Goal: Entertainment & Leisure: Consume media (video, audio)

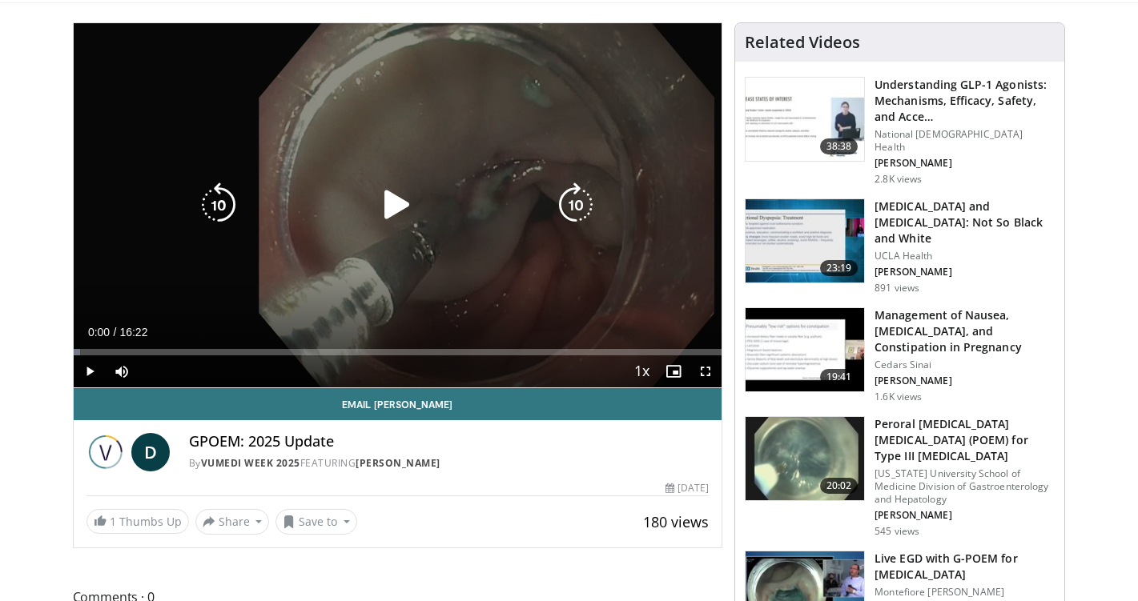
scroll to position [165, 0]
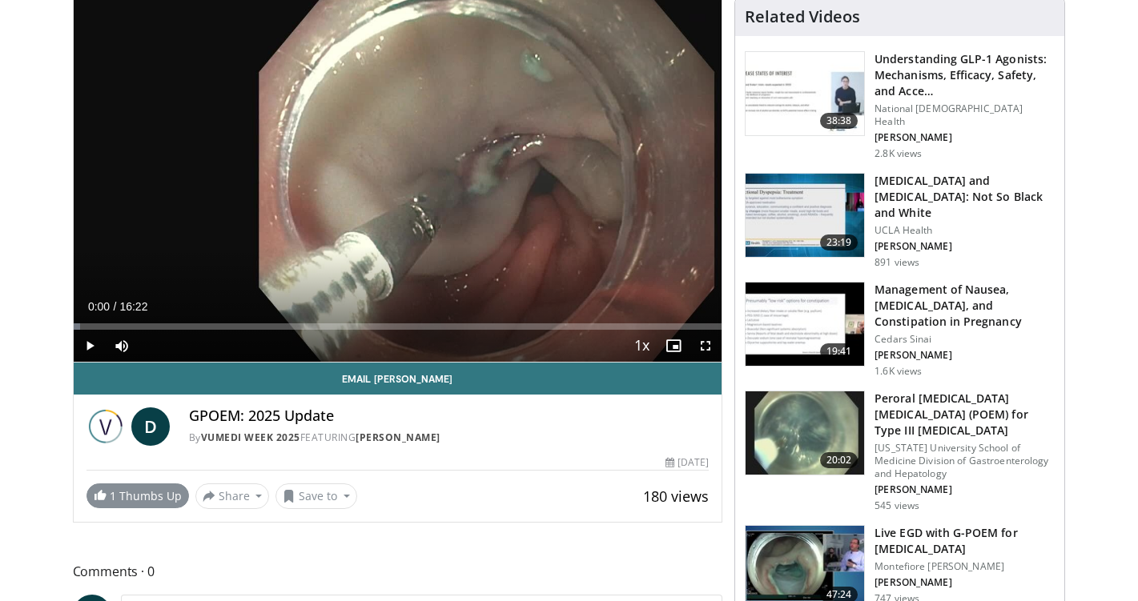
click at [94, 496] on span at bounding box center [100, 494] width 13 height 13
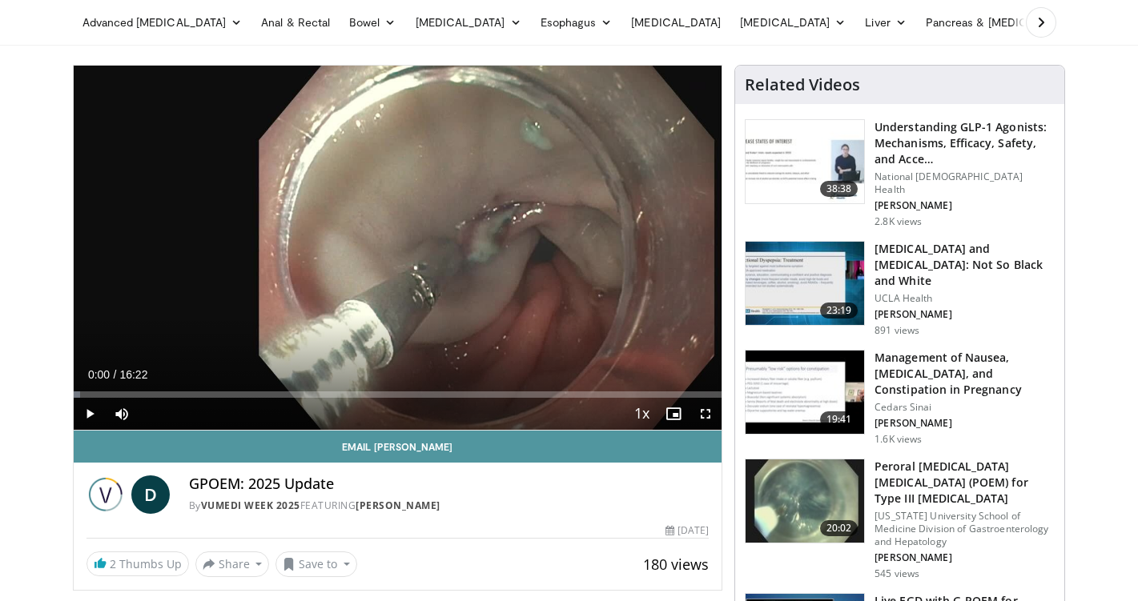
scroll to position [96, 0]
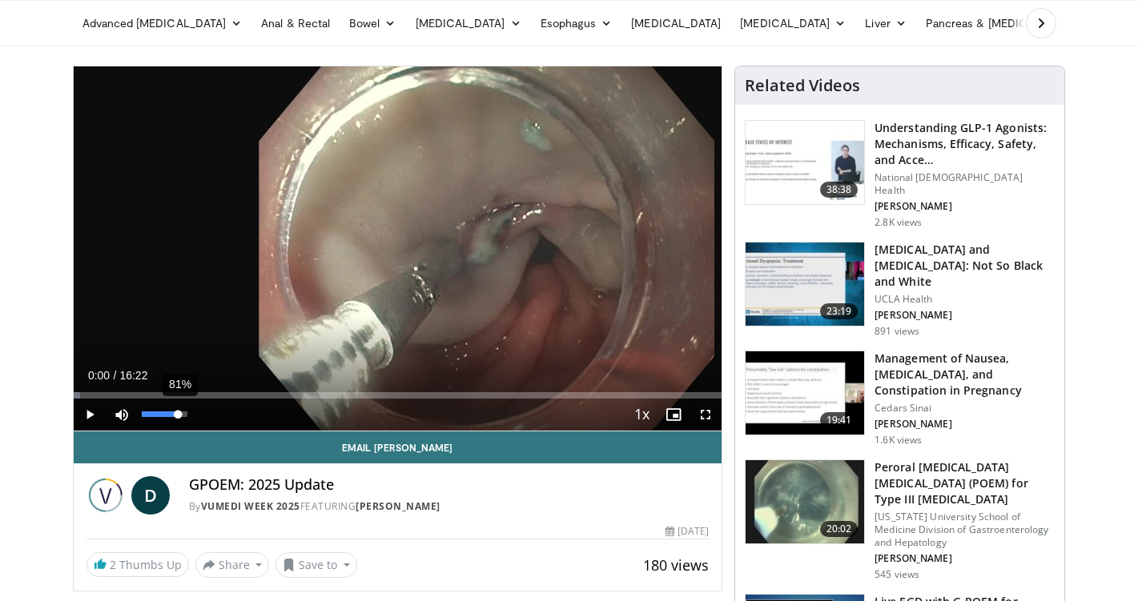
click at [179, 414] on div "81%" at bounding box center [165, 415] width 46 height 6
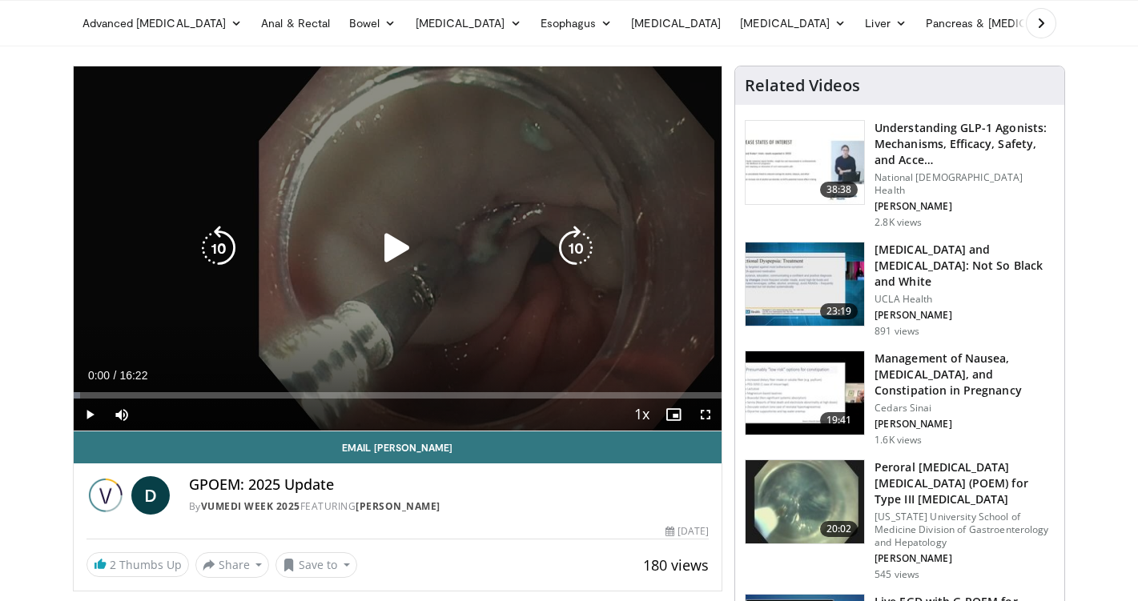
click at [382, 251] on icon "Video Player" at bounding box center [397, 248] width 45 height 45
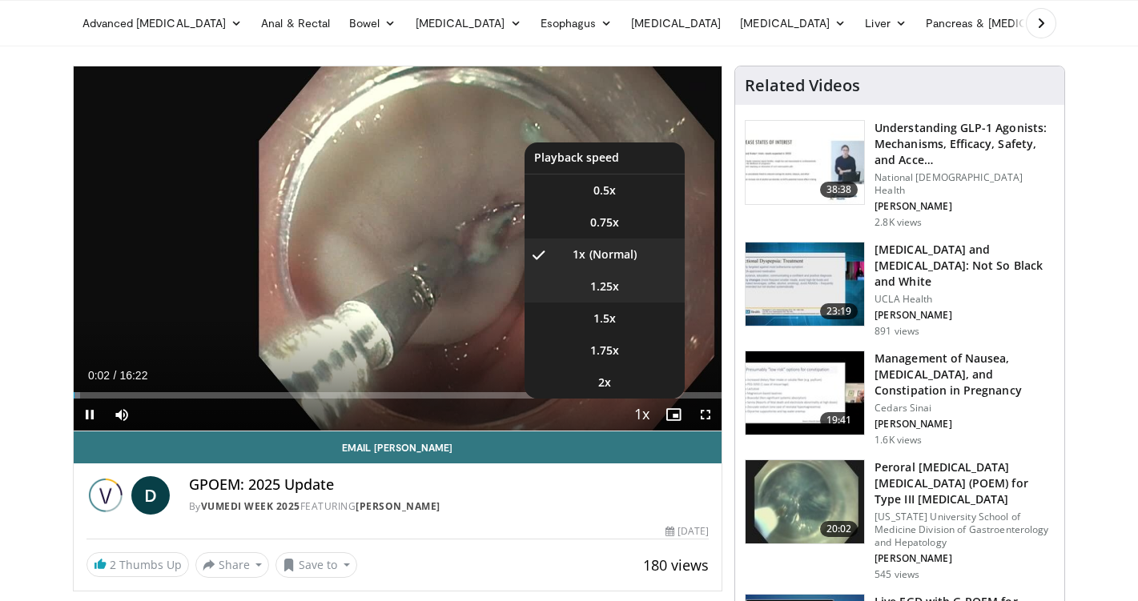
click at [620, 291] on li "1.25x" at bounding box center [604, 287] width 160 height 32
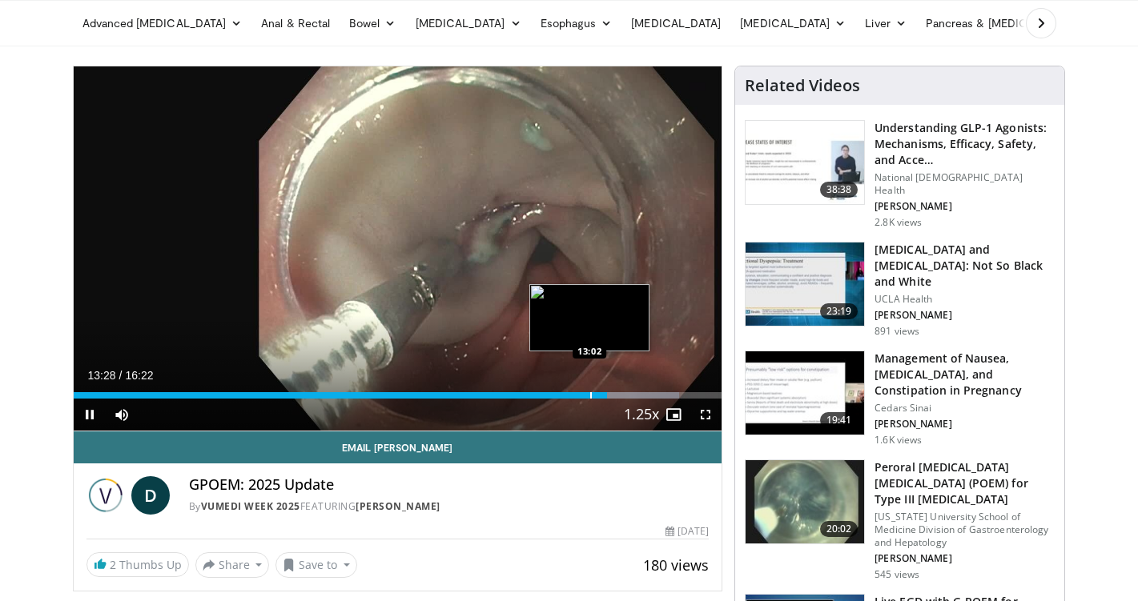
click at [590, 395] on div "Progress Bar" at bounding box center [591, 395] width 2 height 6
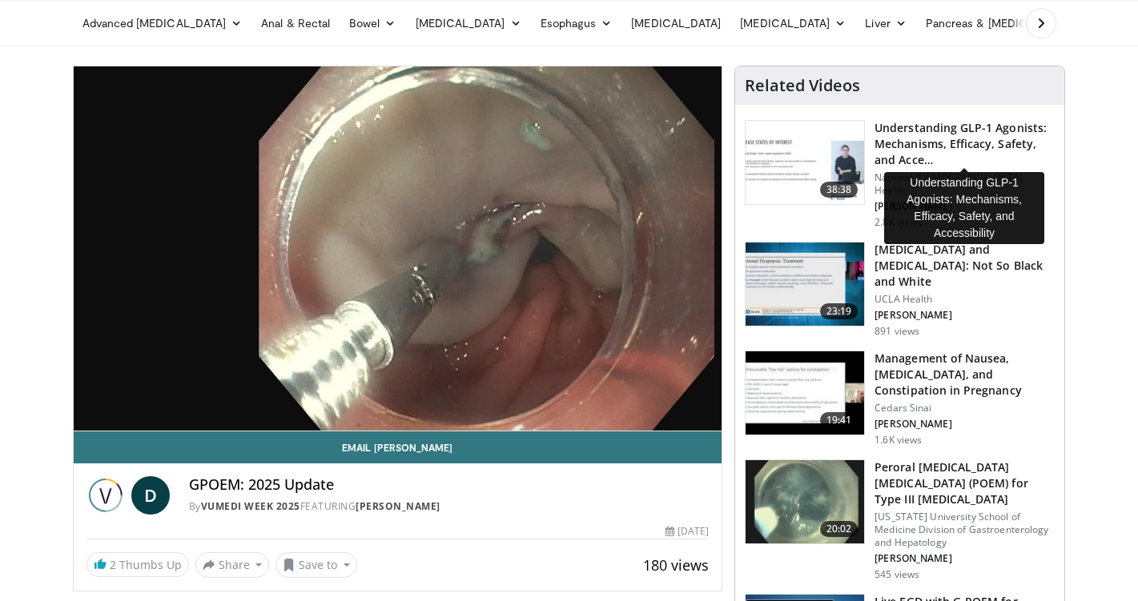
click at [899, 151] on h3 "Understanding GLP-1 Agonists: Mechanisms, Efficacy, Safety, and Acce…" at bounding box center [964, 144] width 180 height 48
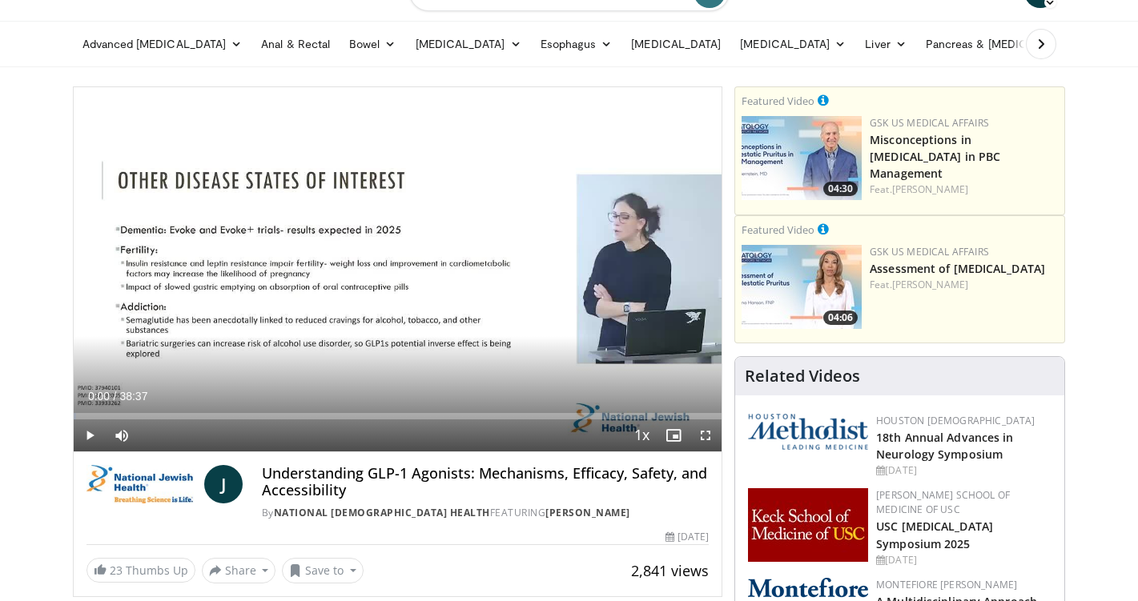
scroll to position [76, 0]
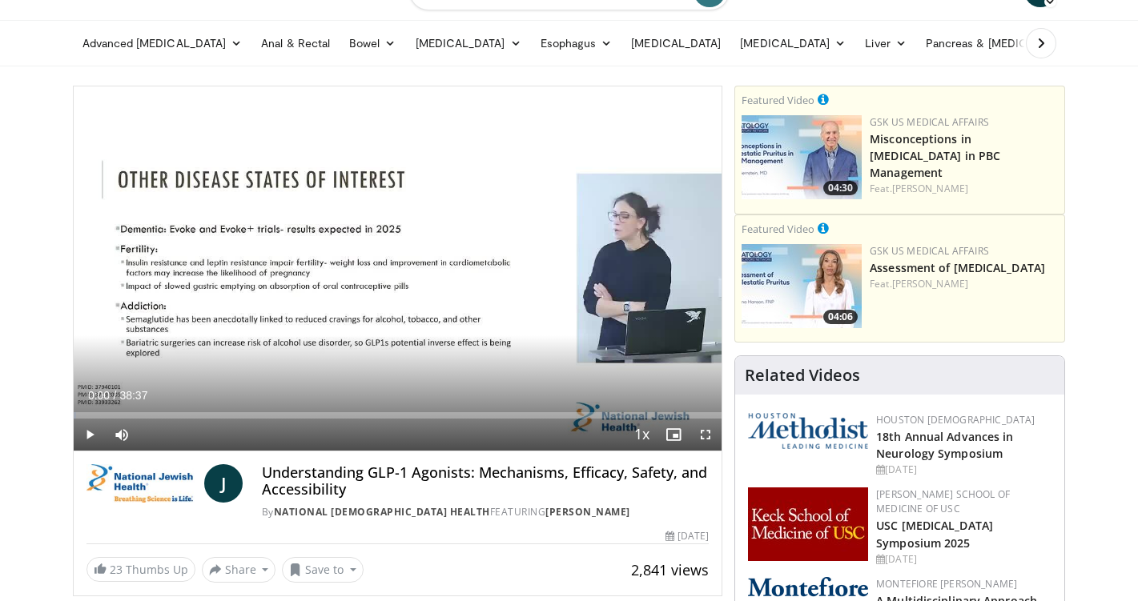
click at [94, 434] on span "Video Player" at bounding box center [90, 435] width 32 height 32
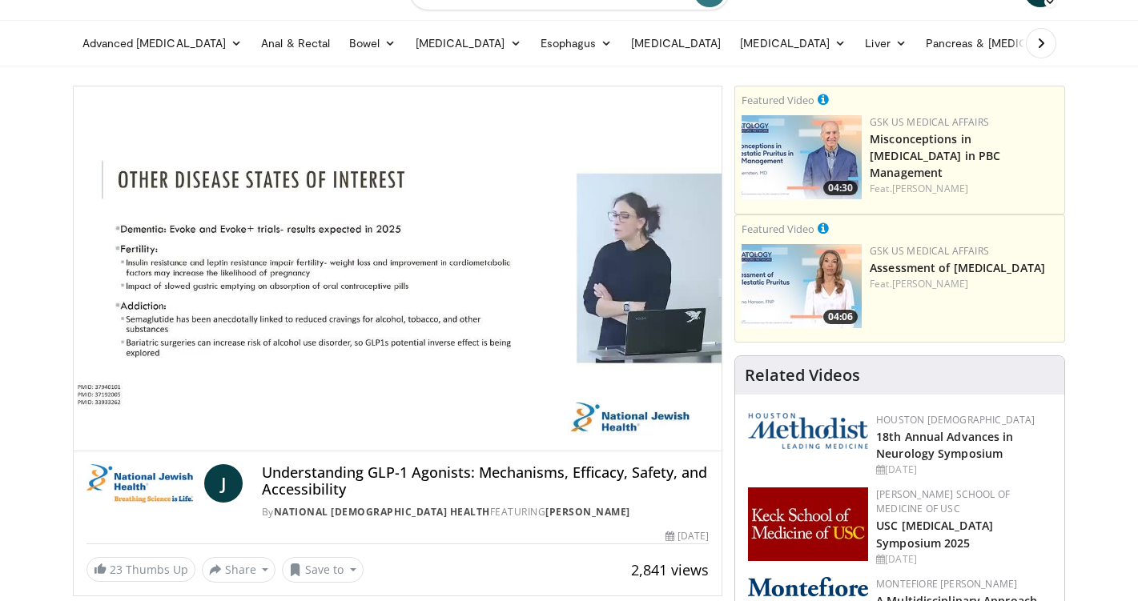
click at [617, 313] on video-js "**********" at bounding box center [398, 268] width 649 height 365
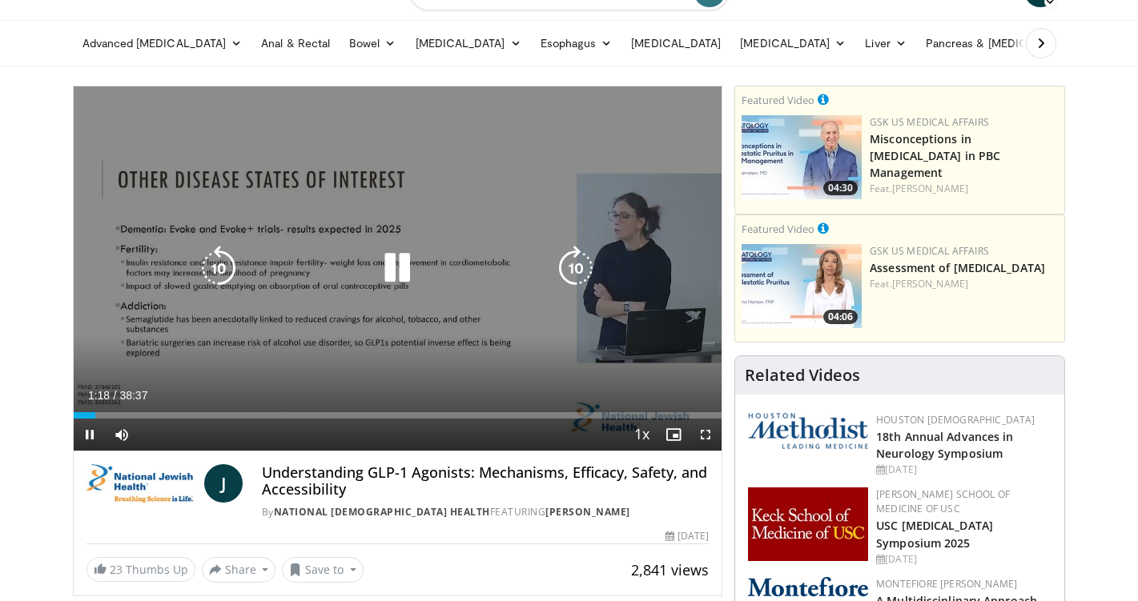
click at [400, 269] on icon "Video Player" at bounding box center [397, 268] width 45 height 45
click at [392, 259] on icon "Video Player" at bounding box center [397, 268] width 45 height 45
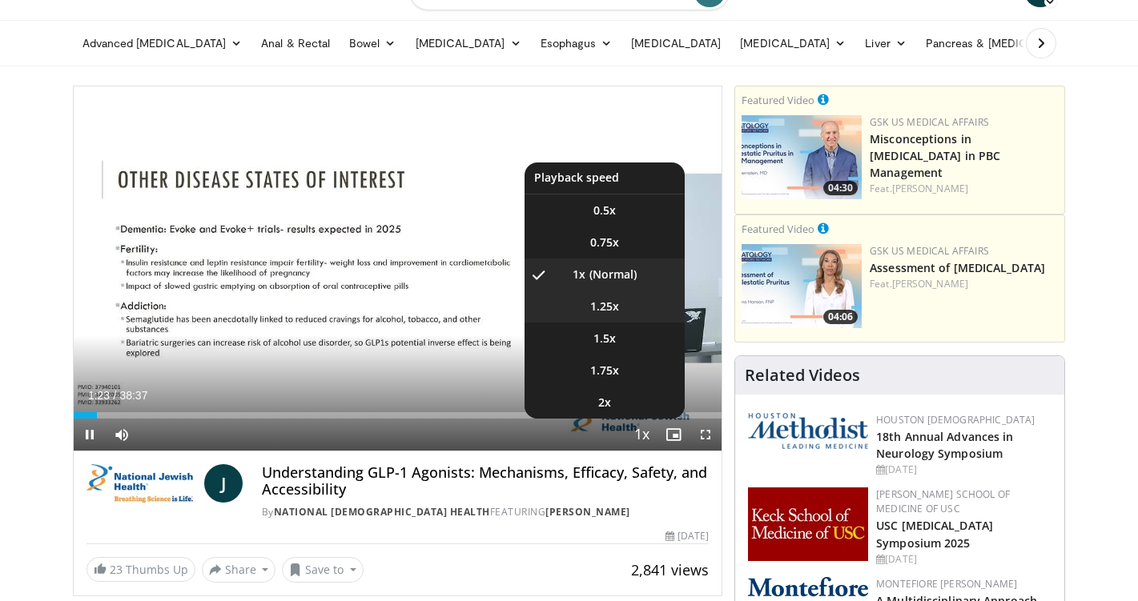
click at [595, 307] on span "1.25x" at bounding box center [604, 307] width 29 height 16
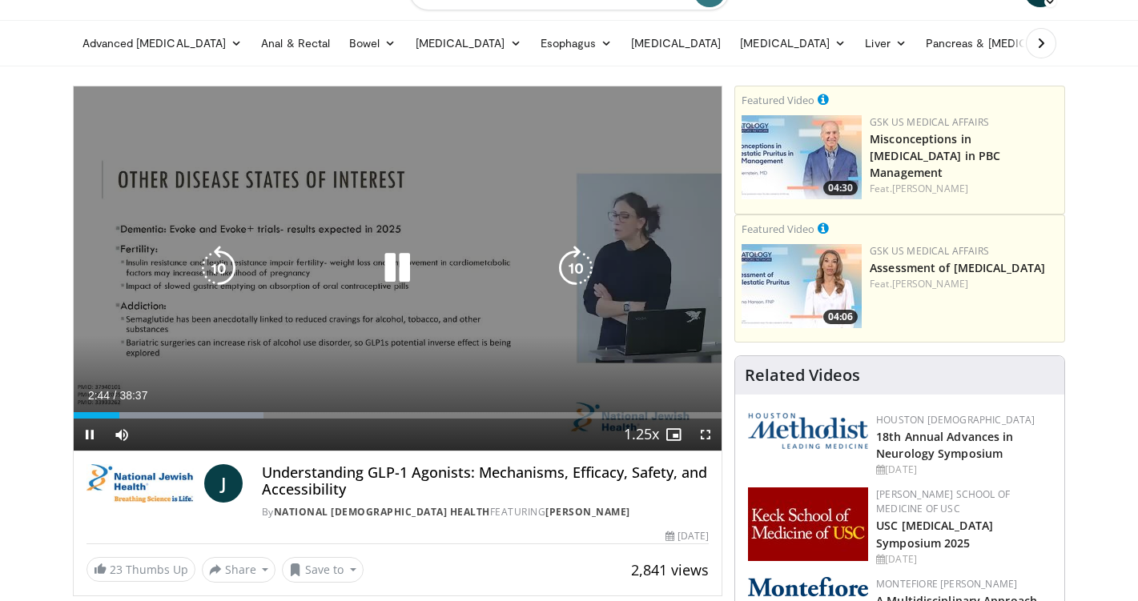
click at [607, 277] on div "10 seconds Tap to unmute" at bounding box center [398, 268] width 649 height 364
click at [383, 263] on icon "Video Player" at bounding box center [397, 268] width 45 height 45
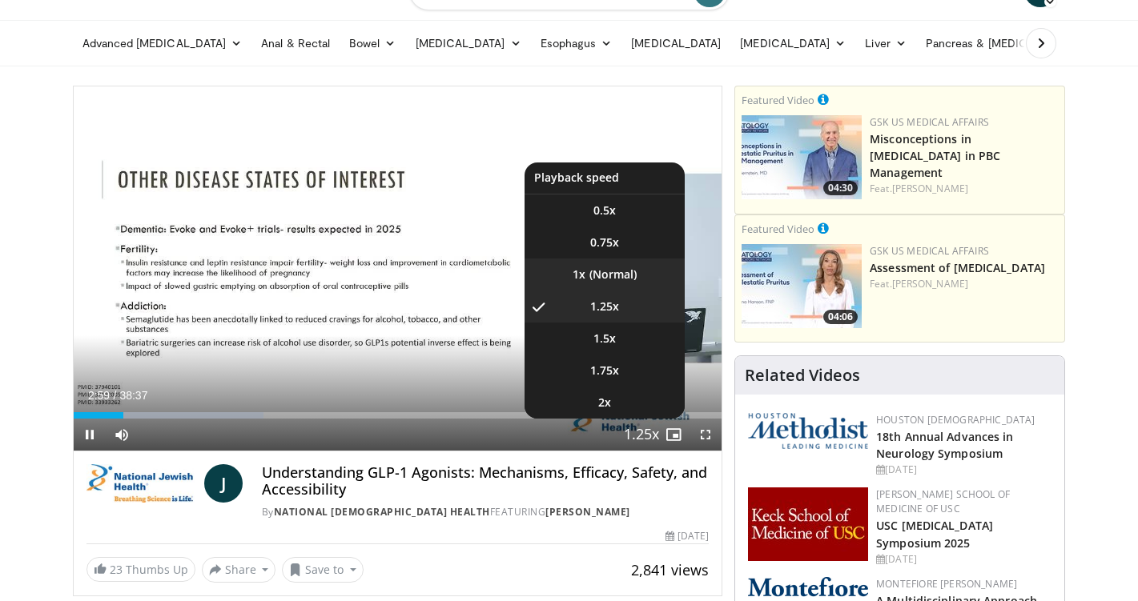
click at [611, 276] on li "1x" at bounding box center [604, 275] width 160 height 32
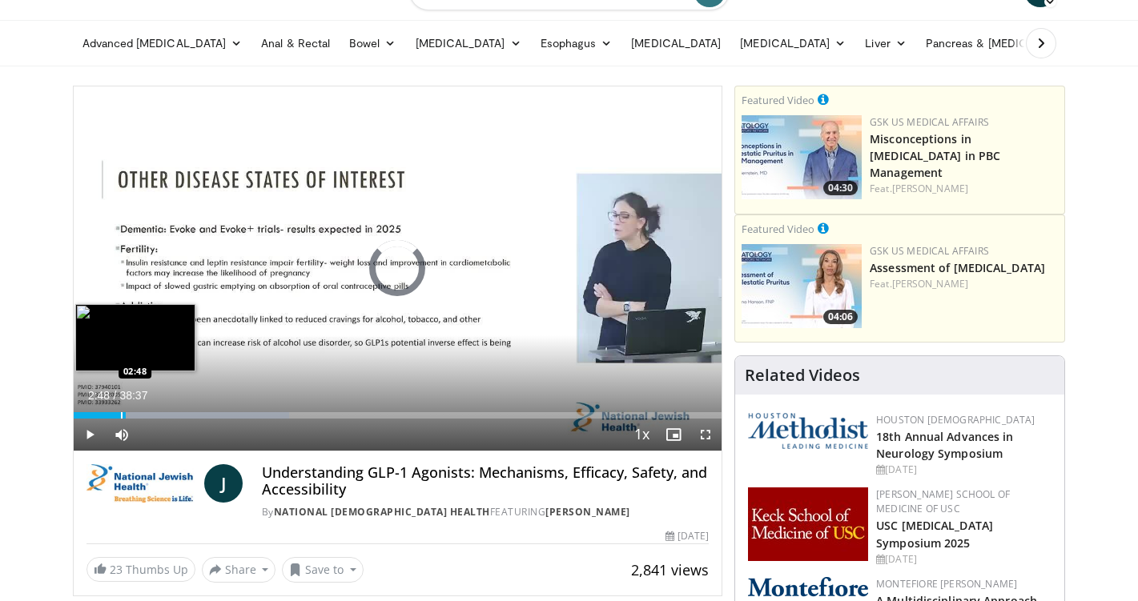
click at [121, 415] on div "Progress Bar" at bounding box center [122, 415] width 2 height 6
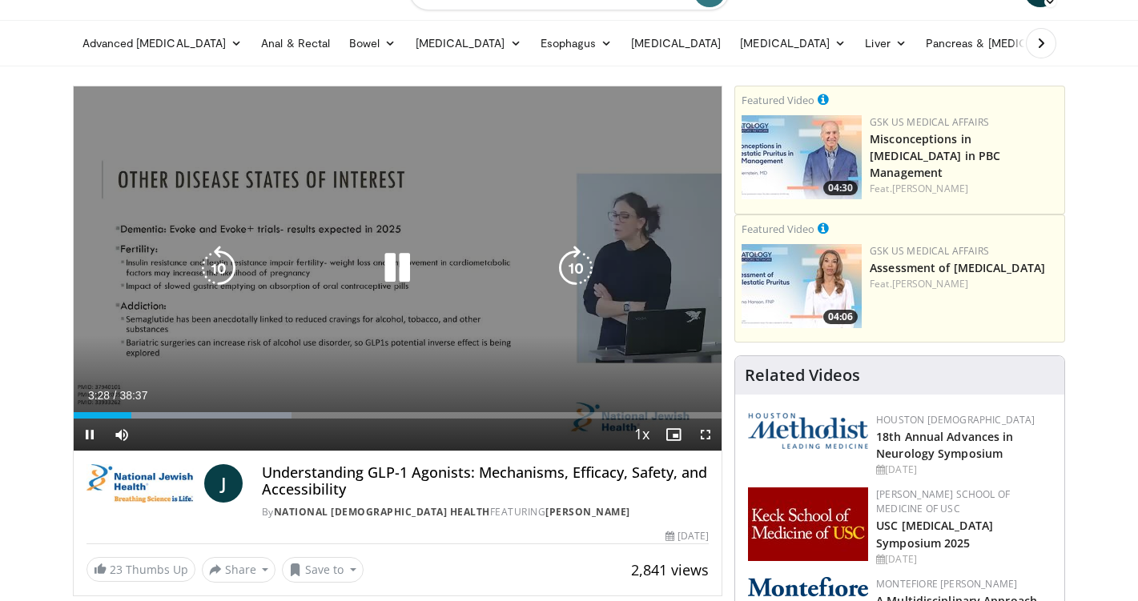
click at [396, 270] on icon "Video Player" at bounding box center [397, 268] width 45 height 45
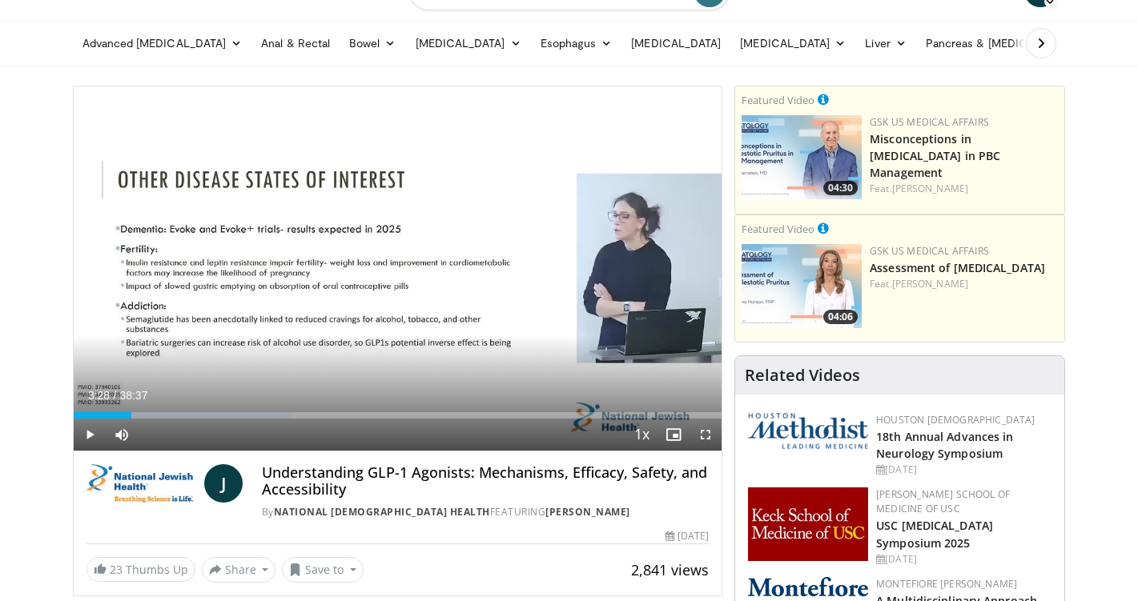
click at [89, 436] on span "Video Player" at bounding box center [90, 435] width 32 height 32
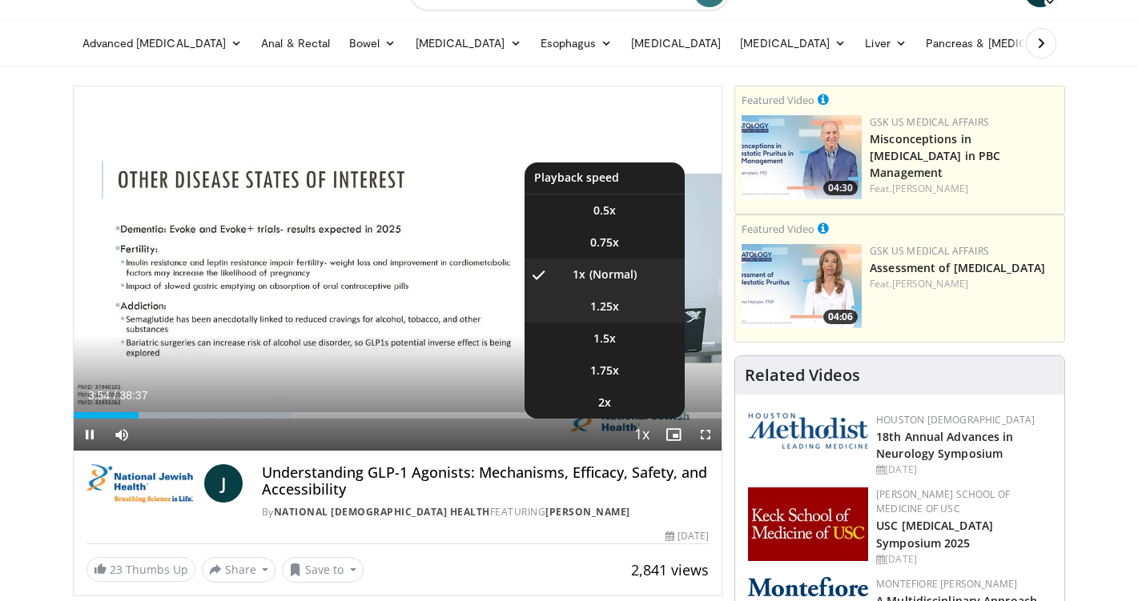
click at [613, 302] on span "1.25x" at bounding box center [604, 307] width 29 height 16
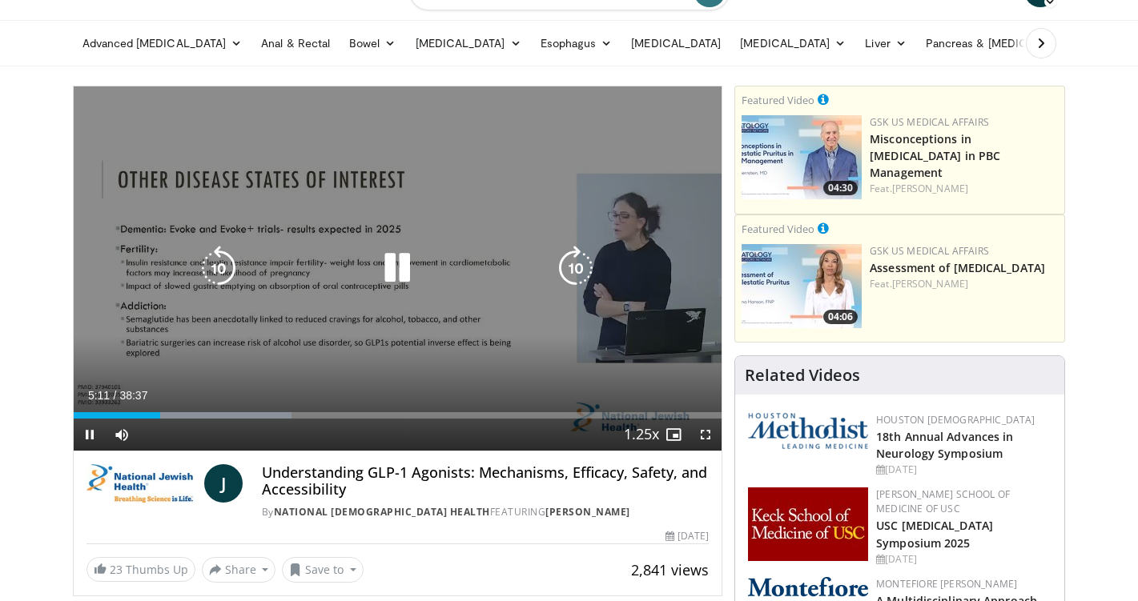
click at [402, 267] on icon "Video Player" at bounding box center [397, 268] width 45 height 45
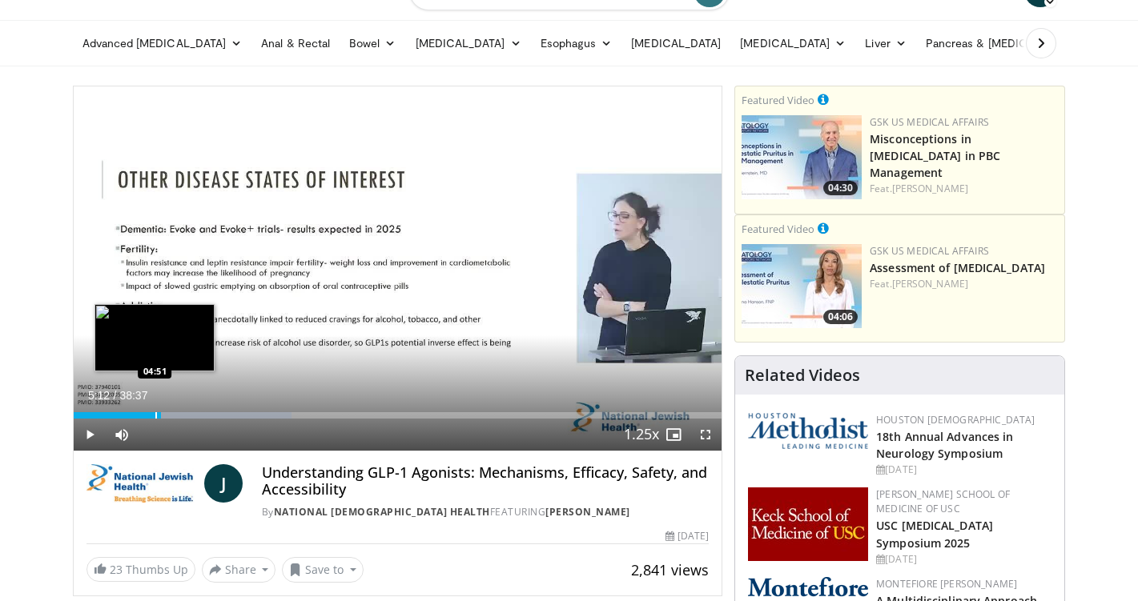
click at [155, 417] on div "Progress Bar" at bounding box center [156, 415] width 2 height 6
click at [150, 416] on div "Progress Bar" at bounding box center [151, 415] width 2 height 6
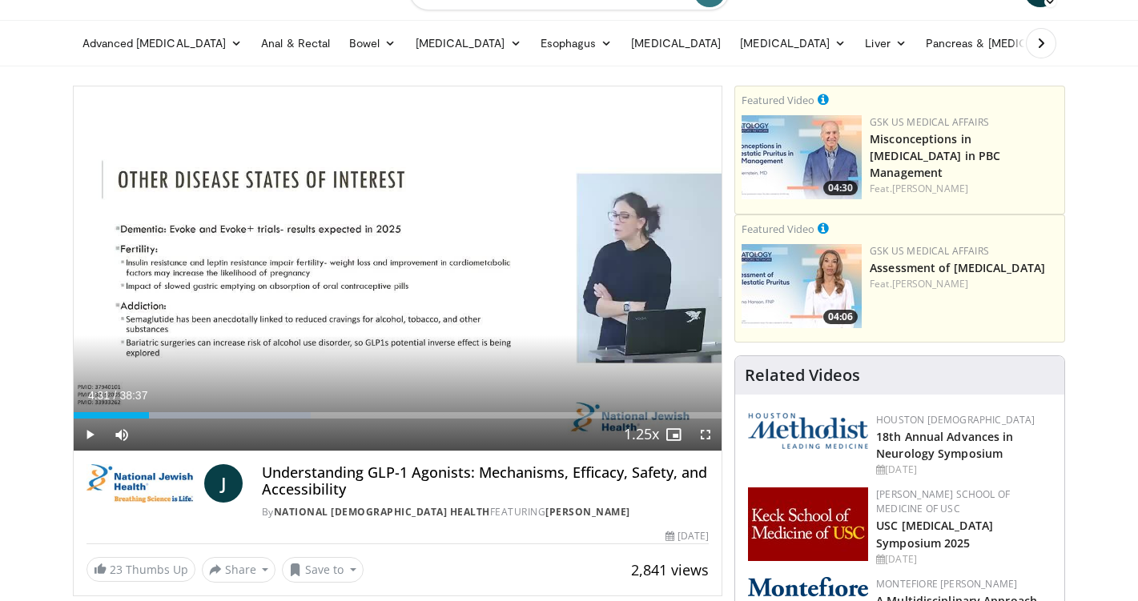
click at [92, 435] on span "Video Player" at bounding box center [90, 435] width 32 height 32
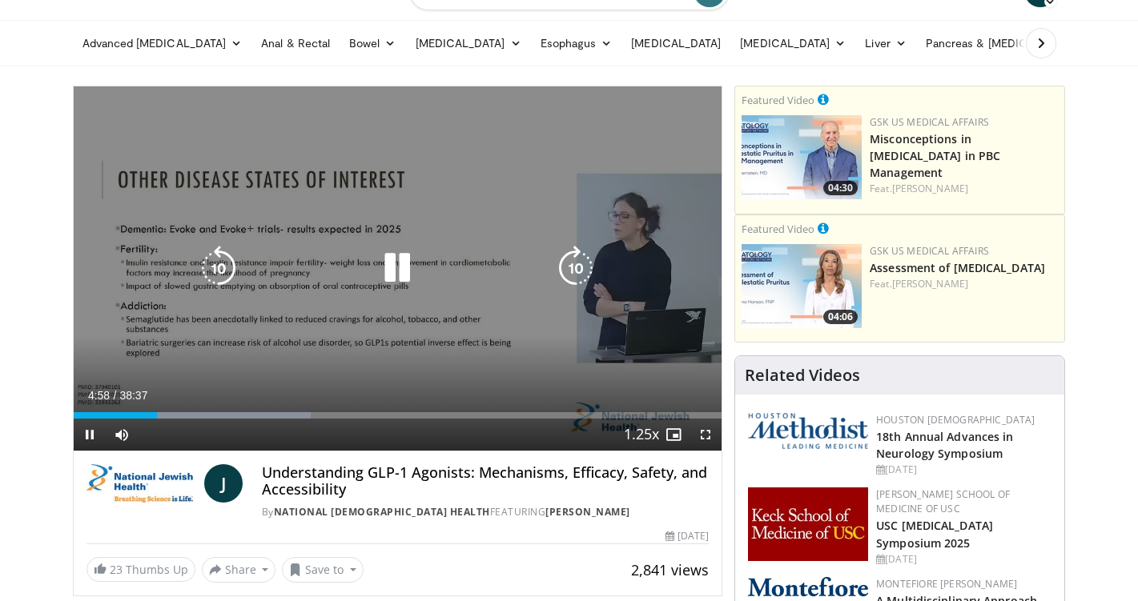
click at [394, 268] on icon "Video Player" at bounding box center [397, 268] width 45 height 45
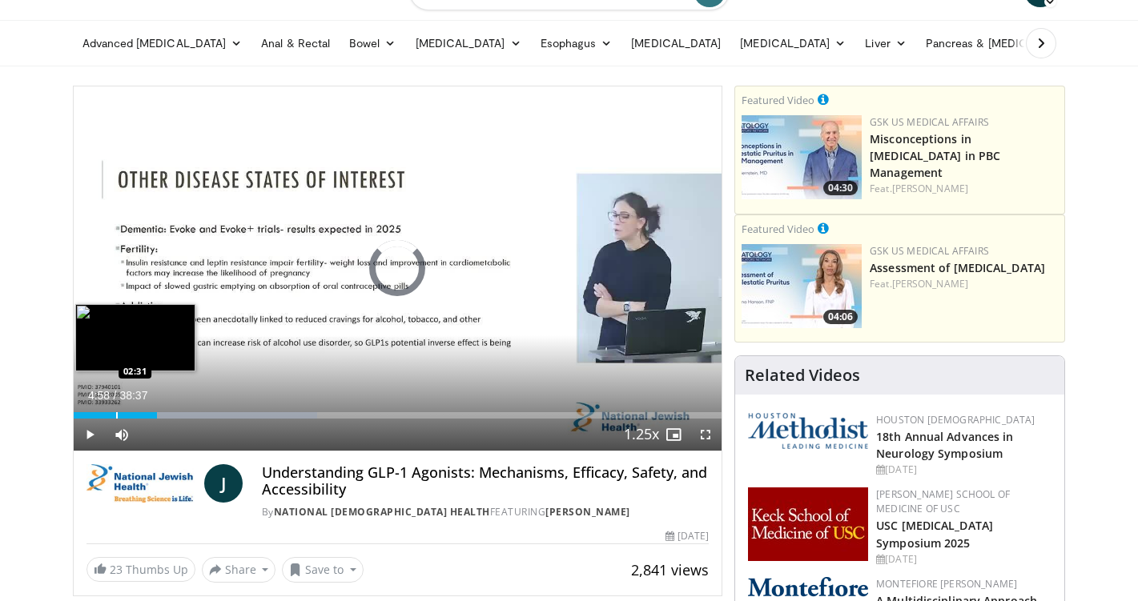
click at [116, 415] on div "Progress Bar" at bounding box center [117, 415] width 2 height 6
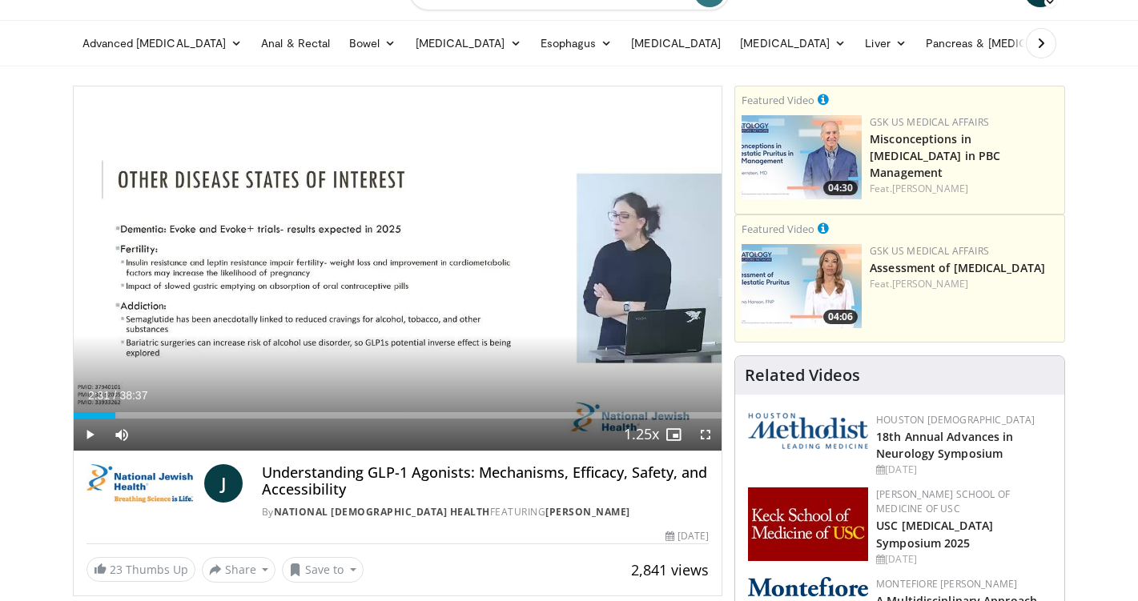
click at [87, 430] on span "Video Player" at bounding box center [90, 435] width 32 height 32
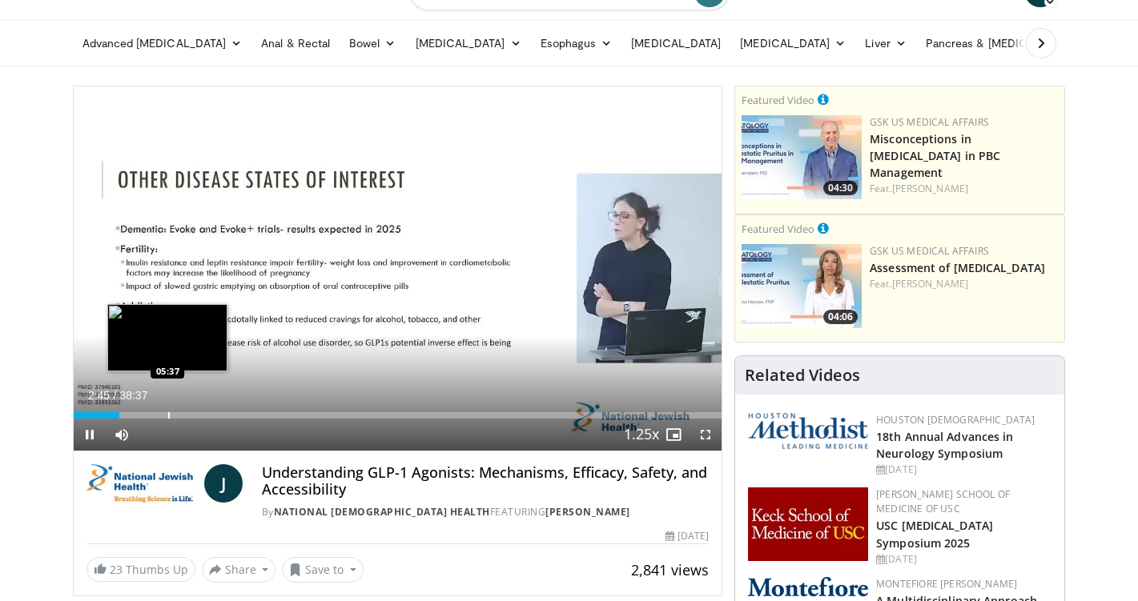
click at [168, 413] on div "Progress Bar" at bounding box center [169, 415] width 2 height 6
click at [167, 415] on div "Progress Bar" at bounding box center [168, 415] width 2 height 6
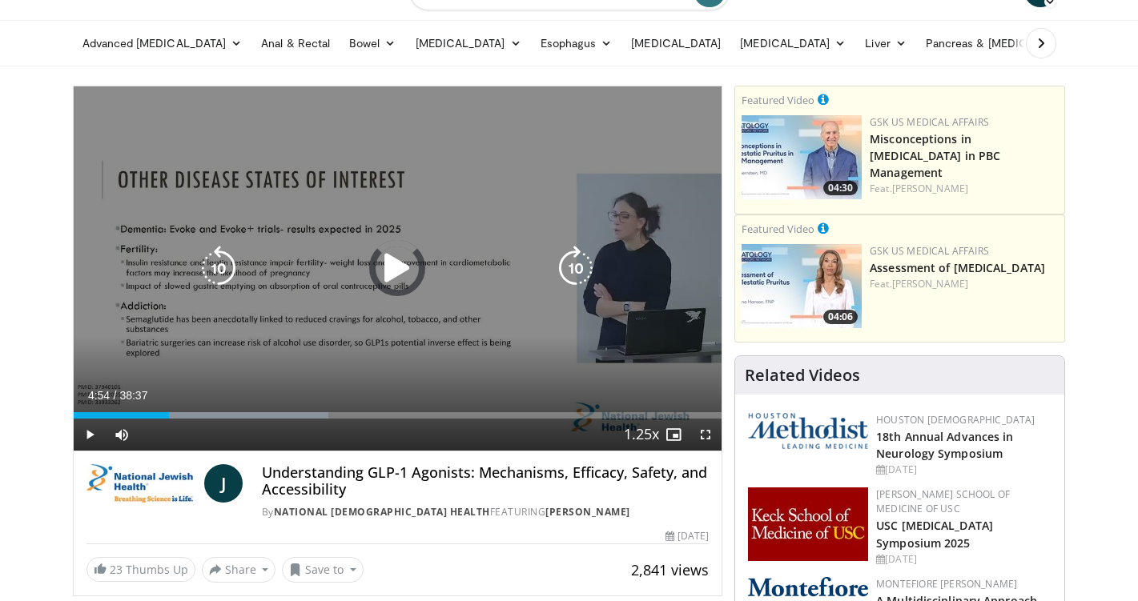
click at [155, 416] on div "05:42" at bounding box center [122, 415] width 96 height 6
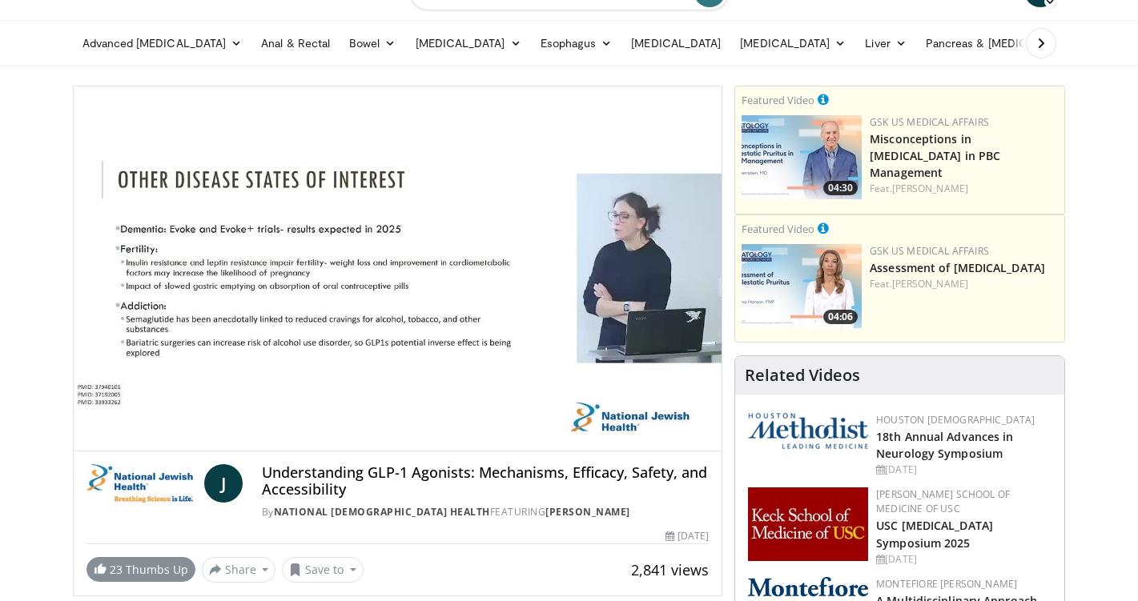
click at [101, 567] on span at bounding box center [100, 568] width 13 height 13
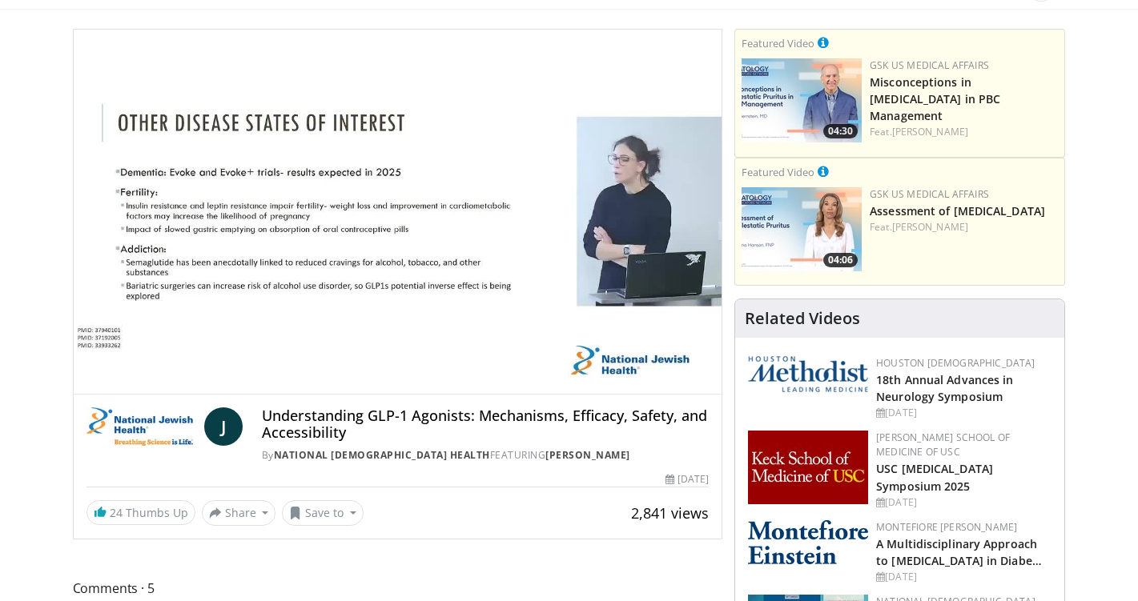
scroll to position [135, 0]
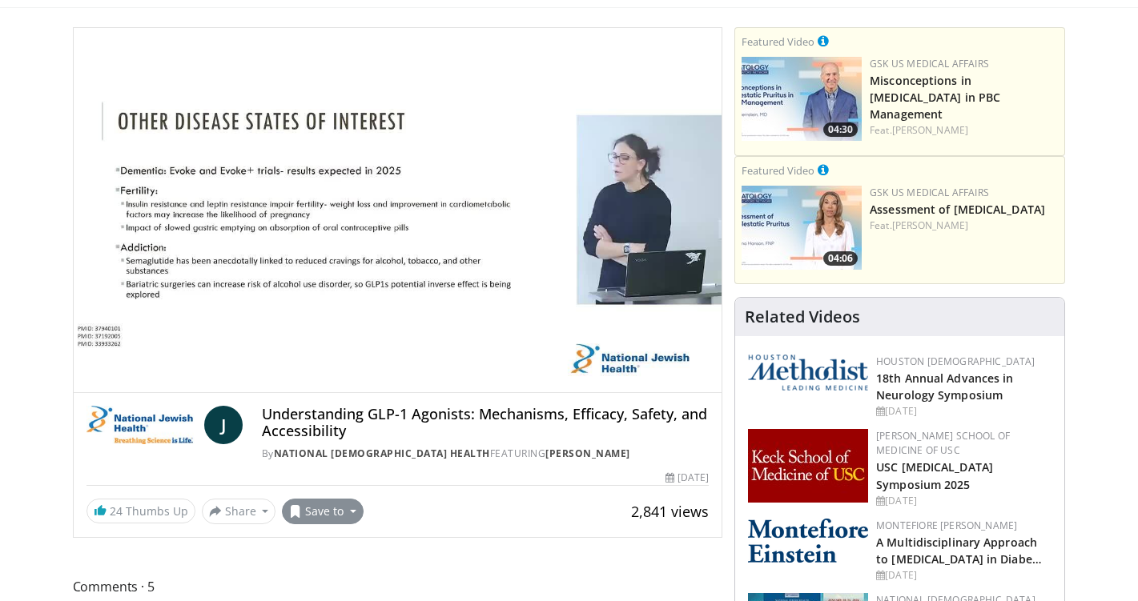
click at [346, 510] on button "Save to" at bounding box center [323, 512] width 82 height 26
click at [338, 436] on span "Add to Favorites" at bounding box center [351, 440] width 98 height 18
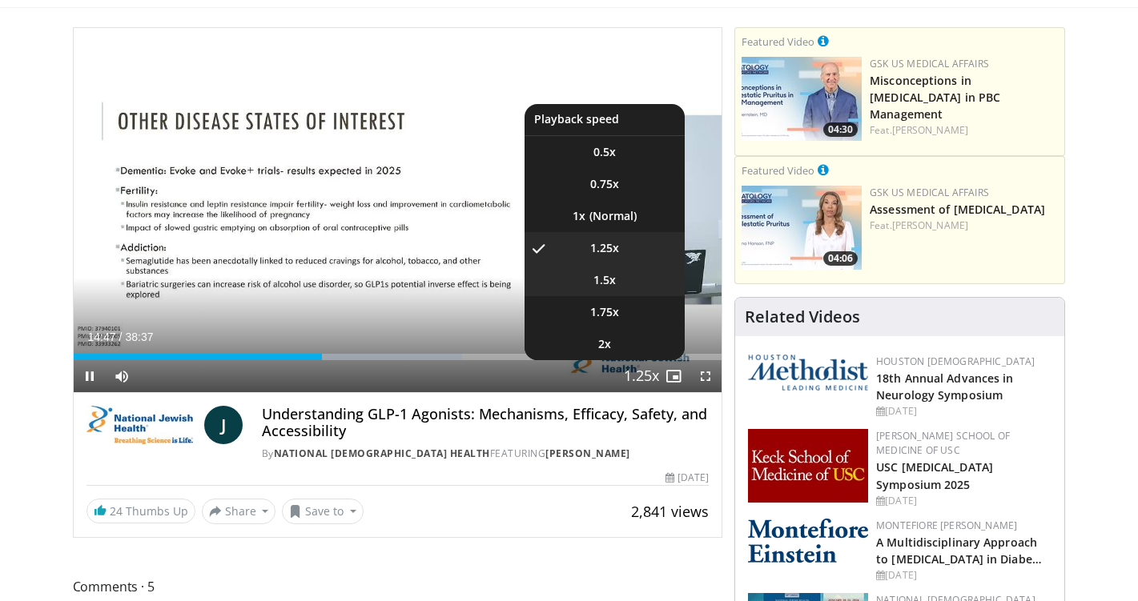
click at [609, 283] on span "1.5x" at bounding box center [604, 280] width 22 height 16
click at [595, 251] on span "1.25x" at bounding box center [604, 248] width 29 height 16
click at [600, 280] on span "1.5x" at bounding box center [604, 280] width 22 height 16
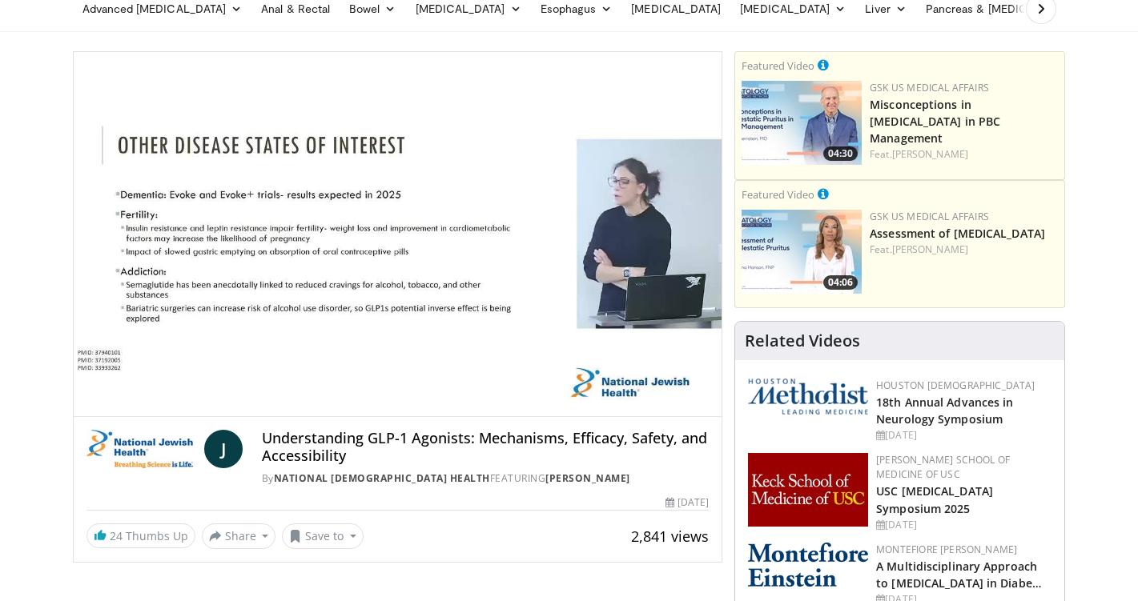
scroll to position [108, 0]
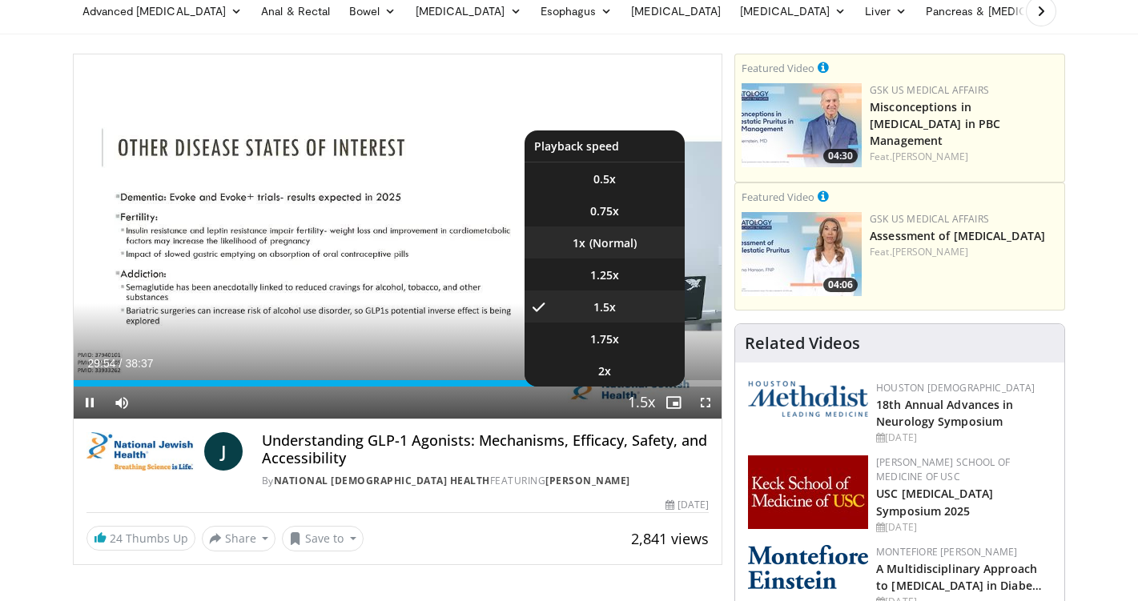
click at [607, 242] on li "1x" at bounding box center [604, 243] width 160 height 32
click at [610, 279] on span "1.25x" at bounding box center [604, 275] width 29 height 16
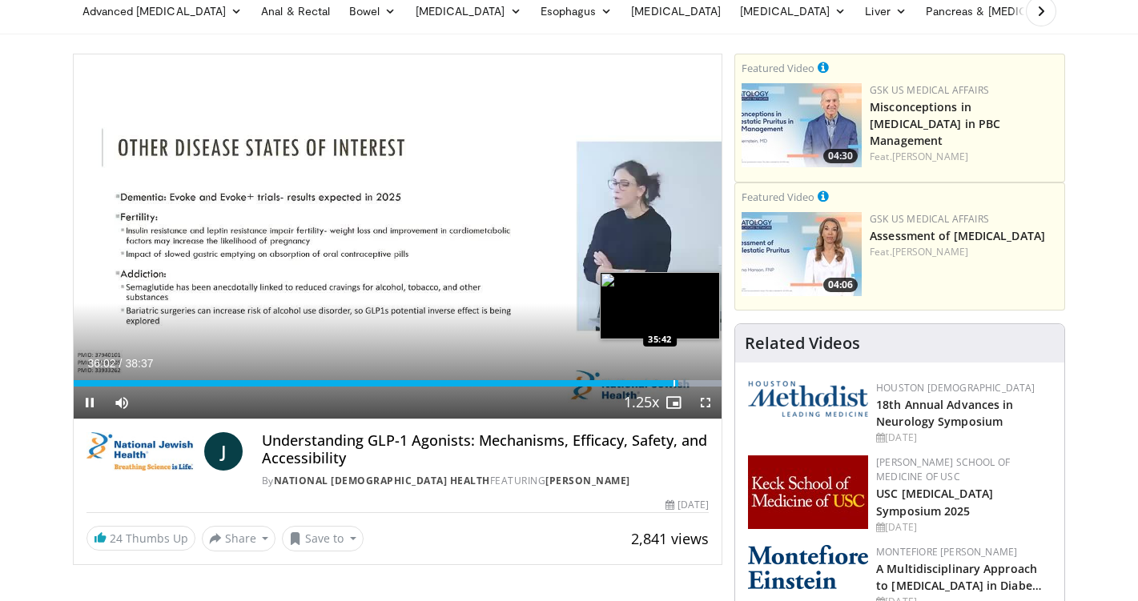
click at [673, 385] on div "Progress Bar" at bounding box center [674, 383] width 2 height 6
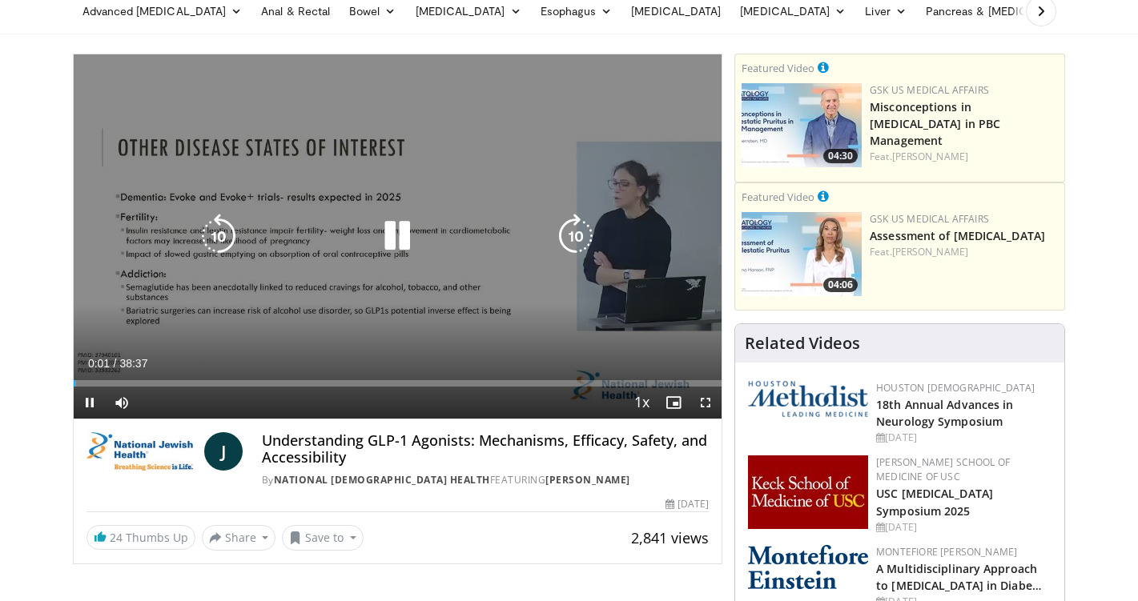
click at [394, 232] on icon "Video Player" at bounding box center [397, 236] width 45 height 45
